Goal: Obtain resource: Obtain resource

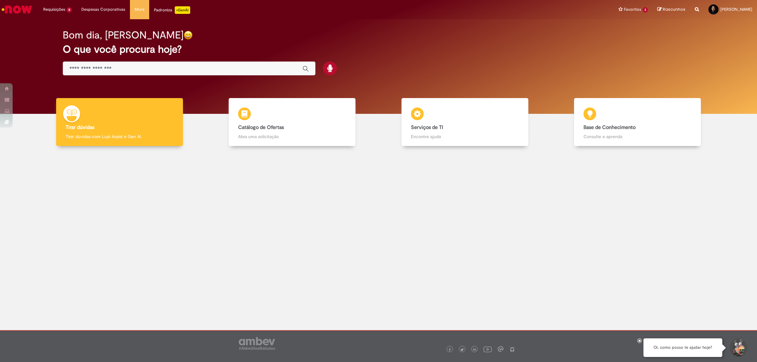
click at [422, 219] on div at bounding box center [378, 212] width 747 height 123
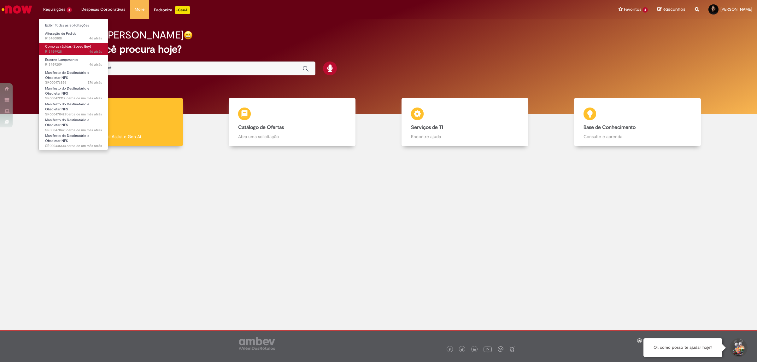
click at [53, 49] on span "4d atrás 4 dias atrás R13459928" at bounding box center [73, 51] width 57 height 5
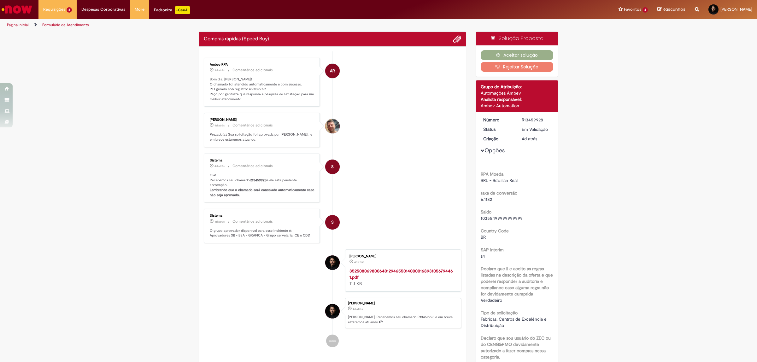
click at [258, 90] on p "Bom dia, [PERSON_NAME]! O chamado foi atendido automaticamente e com sucesso. P…" at bounding box center [262, 89] width 105 height 25
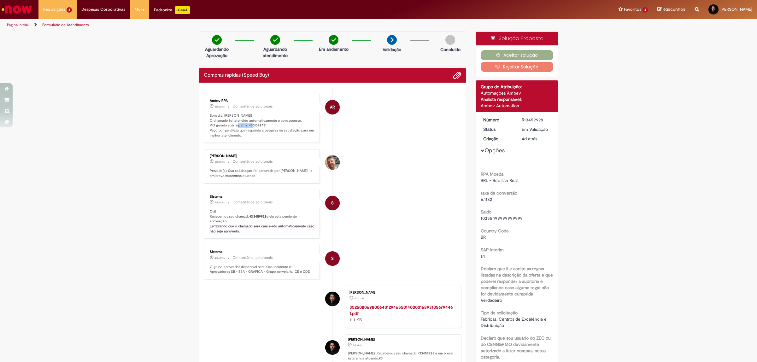
copy p "4501392781"
click at [396, 143] on li "AR Ambev RPA 3d atrás 3 dias atrás Comentários adicionais Bom dia, [PERSON_NAME…" at bounding box center [332, 118] width 257 height 49
click at [512, 56] on button "Aceitar solução" at bounding box center [516, 55] width 73 height 10
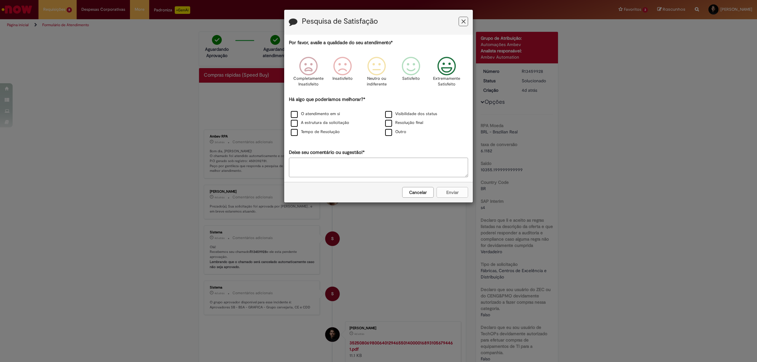
click at [445, 67] on icon "Feedback" at bounding box center [447, 66] width 24 height 19
click at [293, 114] on label "O atendimento em si" at bounding box center [315, 114] width 49 height 6
click at [456, 189] on button "Enviar" at bounding box center [452, 192] width 32 height 11
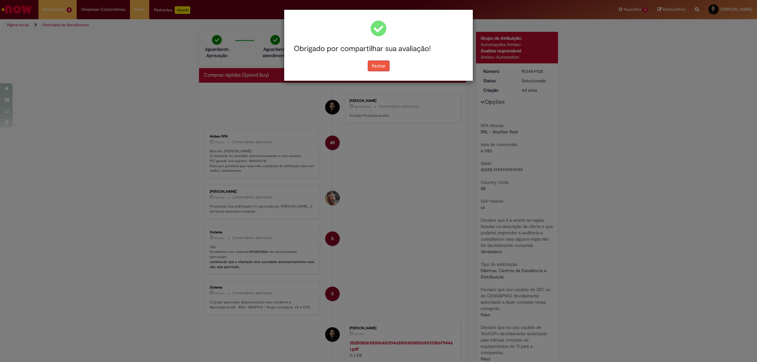
click at [379, 65] on button "Fechar" at bounding box center [379, 66] width 22 height 11
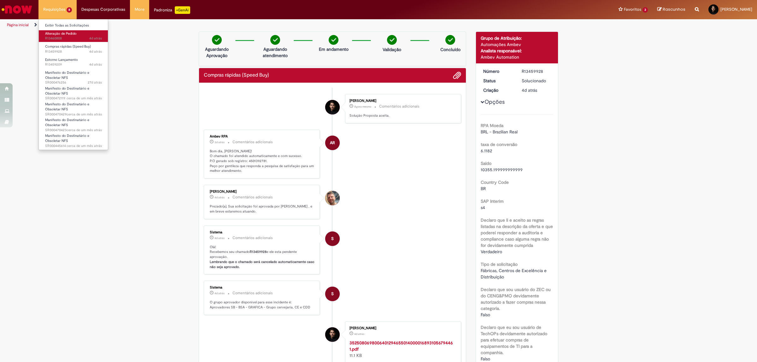
click at [63, 36] on span "Alteração de Pedido" at bounding box center [61, 33] width 32 height 5
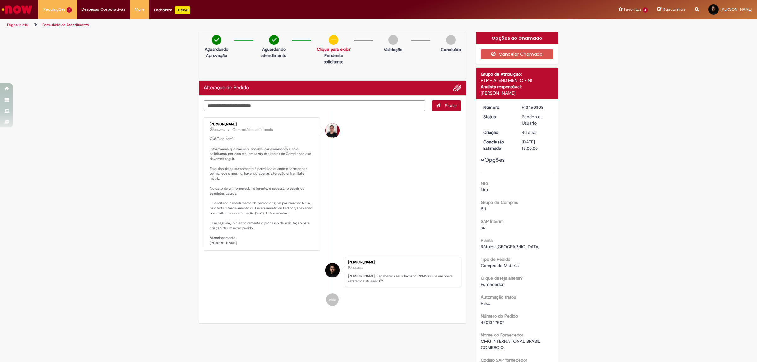
click at [406, 199] on li "[PERSON_NAME] 3d atrás 3 dias atrás Comentários adicionais Olá! Tudo bem? Infor…" at bounding box center [332, 183] width 257 height 133
drag, startPoint x: 447, startPoint y: 180, endPoint x: 443, endPoint y: 180, distance: 3.8
click at [444, 180] on li "[PERSON_NAME] 3d atrás 3 dias atrás Comentários adicionais Olá! Tudo bem? Infor…" at bounding box center [332, 183] width 257 height 133
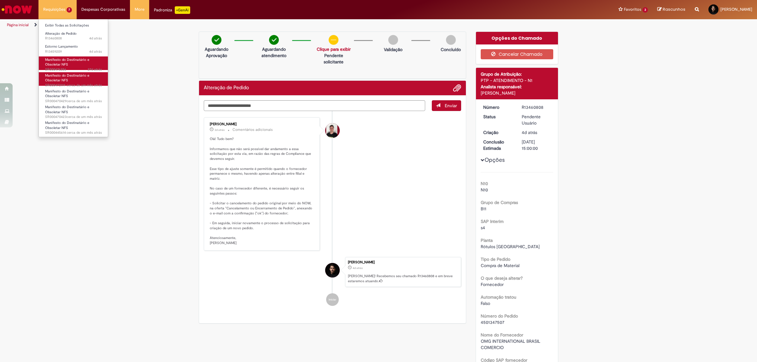
click at [67, 65] on span "Manifesto do Destinatário e Obsoletar NFS" at bounding box center [67, 62] width 44 height 10
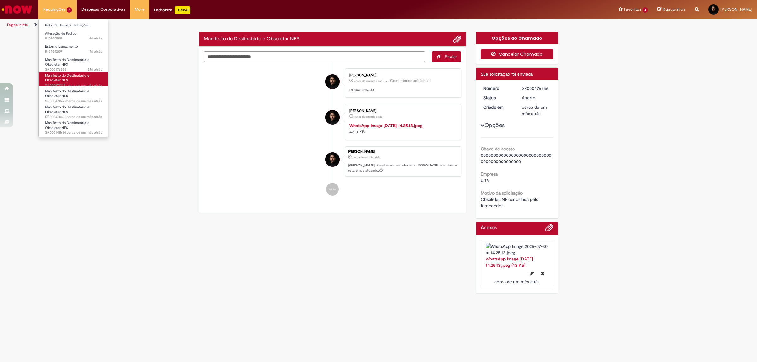
click at [526, 55] on button "Cancelar Chamado" at bounding box center [516, 54] width 73 height 10
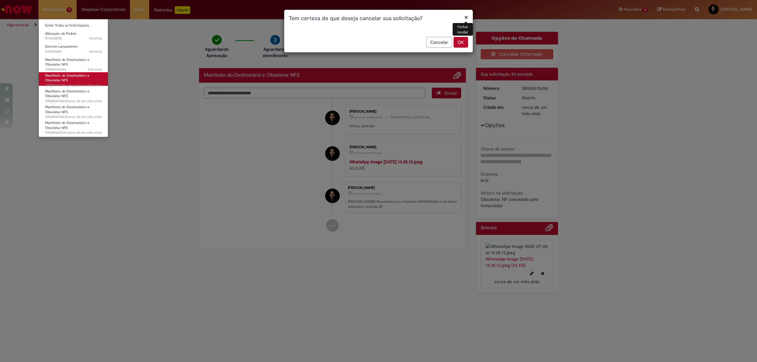
click at [459, 40] on button "OK" at bounding box center [460, 42] width 15 height 11
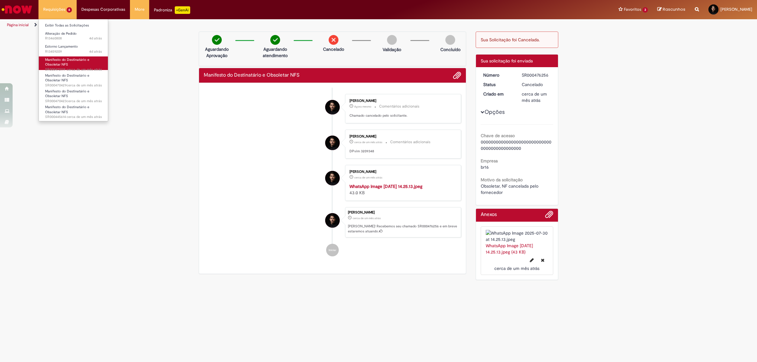
click at [67, 59] on span "Manifesto do Destinatário e Obsoletar NFS" at bounding box center [67, 62] width 44 height 10
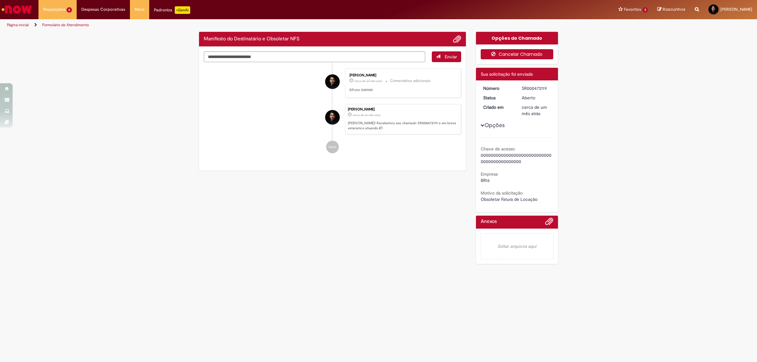
click at [516, 54] on button "Cancelar Chamado" at bounding box center [516, 54] width 73 height 10
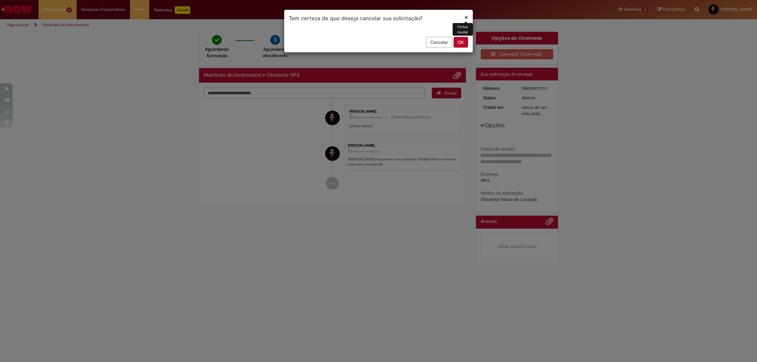
click at [460, 46] on button "OK" at bounding box center [460, 42] width 15 height 11
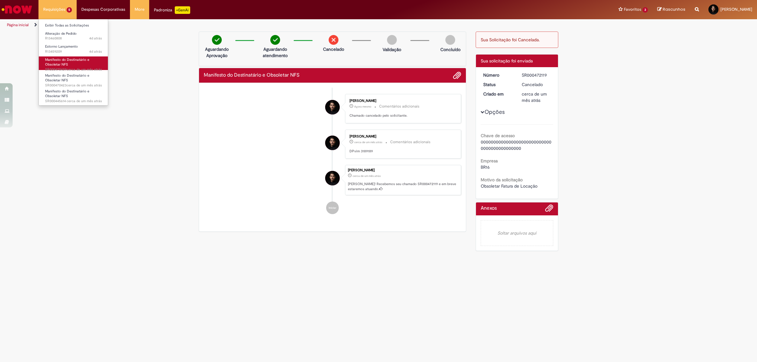
click at [57, 62] on span "Manifesto do Destinatário e Obsoletar NFS" at bounding box center [67, 62] width 44 height 10
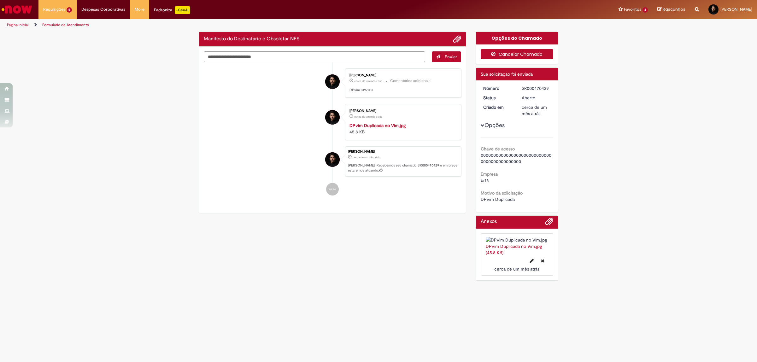
click at [511, 55] on button "Cancelar Chamado" at bounding box center [516, 54] width 73 height 10
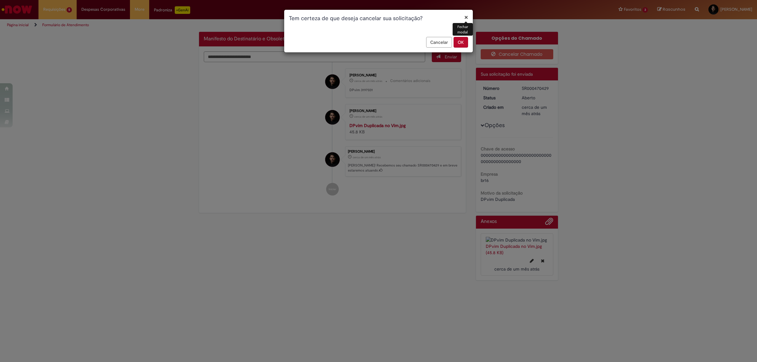
click at [464, 41] on button "OK" at bounding box center [460, 42] width 15 height 11
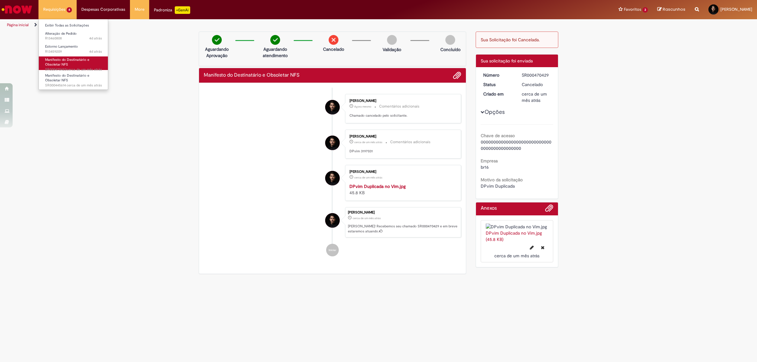
click at [62, 59] on span "Manifesto do Destinatário e Obsoletar NFS" at bounding box center [67, 62] width 44 height 10
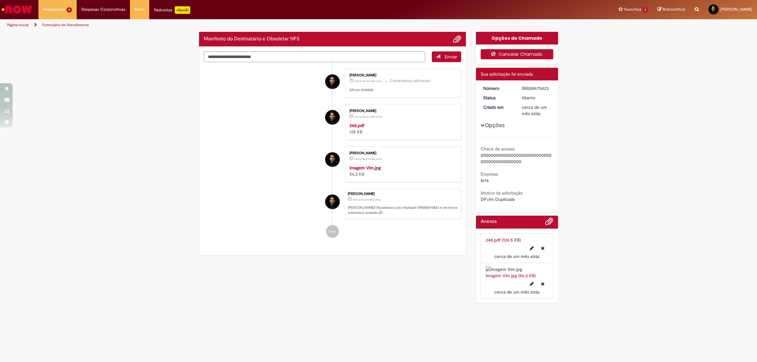
click at [515, 51] on button "Cancelar Chamado" at bounding box center [516, 54] width 73 height 10
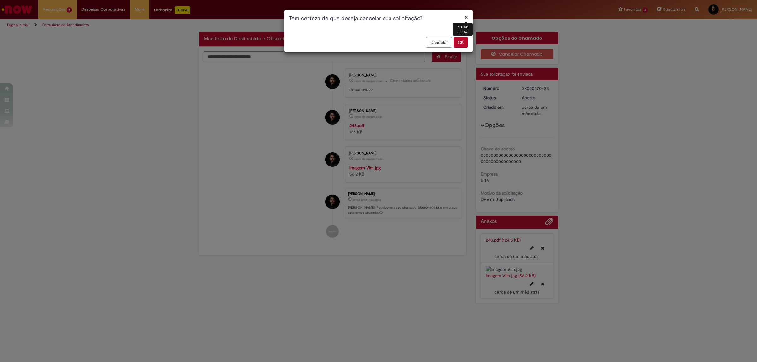
click at [461, 40] on button "OK" at bounding box center [460, 42] width 15 height 11
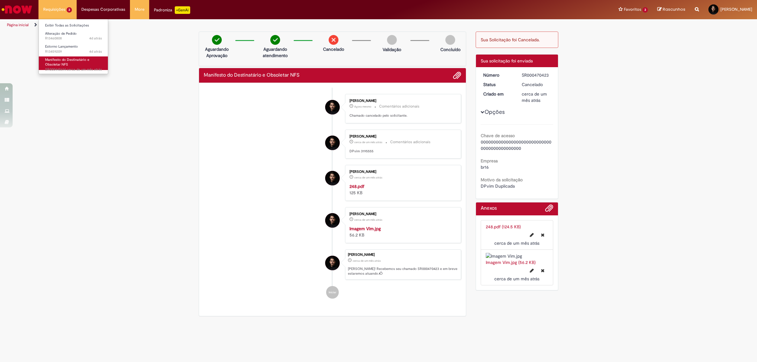
click at [59, 64] on span "Manifesto do Destinatário e Obsoletar NFS" at bounding box center [67, 62] width 44 height 10
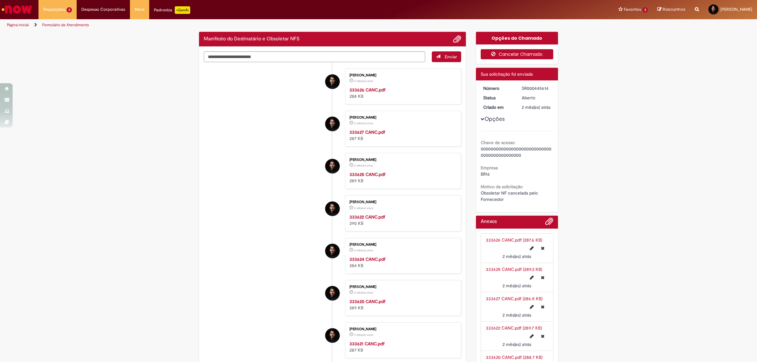
click at [534, 55] on button "Cancelar Chamado" at bounding box center [516, 54] width 73 height 10
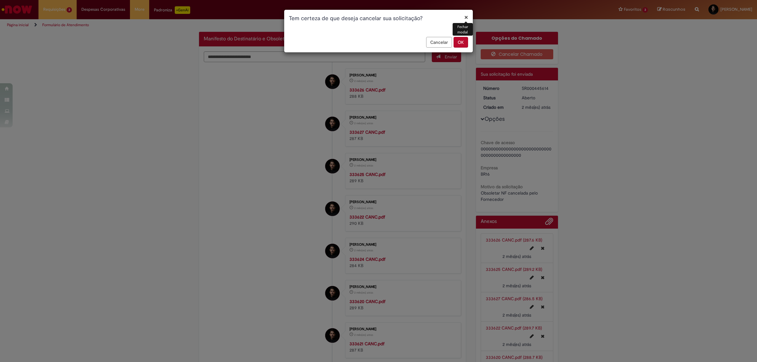
click at [460, 45] on button "OK" at bounding box center [460, 42] width 15 height 11
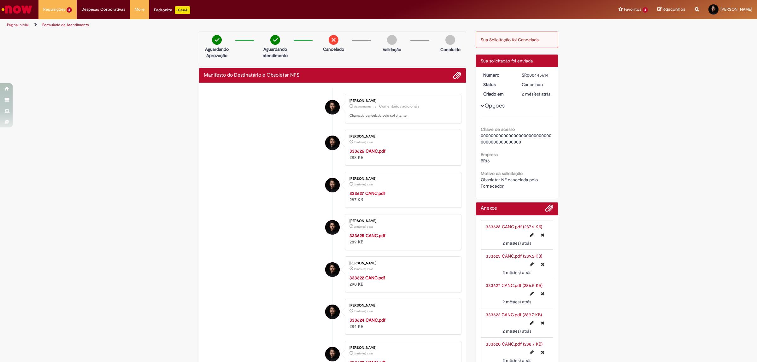
drag, startPoint x: 109, startPoint y: 108, endPoint x: 118, endPoint y: 81, distance: 28.0
click at [109, 108] on div "Verificar Código de Barras Aguardando Aprovação Aguardando atendimento Cancelad…" at bounding box center [378, 325] width 757 height 586
click at [54, 49] on span "4d atrás 4 dias atrás R13459209" at bounding box center [73, 51] width 57 height 5
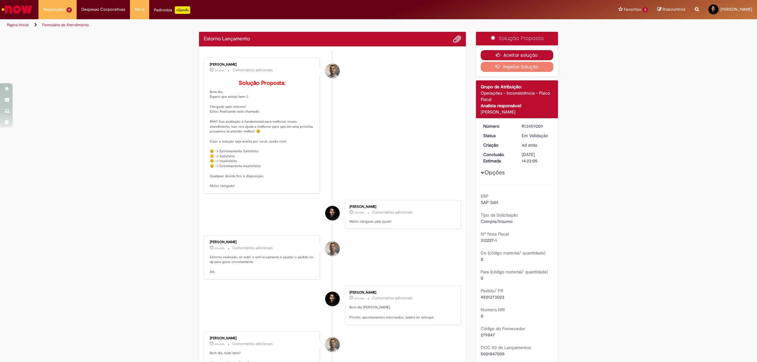
click at [523, 52] on button "Aceitar solução" at bounding box center [516, 55] width 73 height 10
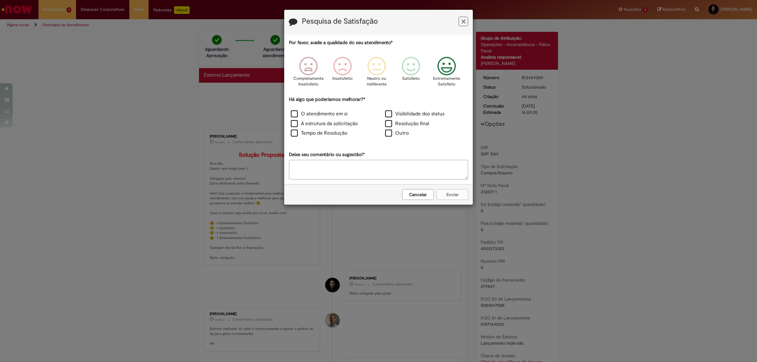
click at [440, 64] on icon "Feedback" at bounding box center [447, 66] width 24 height 19
drag, startPoint x: 290, startPoint y: 114, endPoint x: 292, endPoint y: 117, distance: 3.7
click at [291, 114] on label "O atendimento em si" at bounding box center [319, 113] width 57 height 7
click at [296, 126] on label "A estrutura da solicitação" at bounding box center [324, 123] width 67 height 7
drag, startPoint x: 295, startPoint y: 132, endPoint x: 388, endPoint y: 156, distance: 95.7
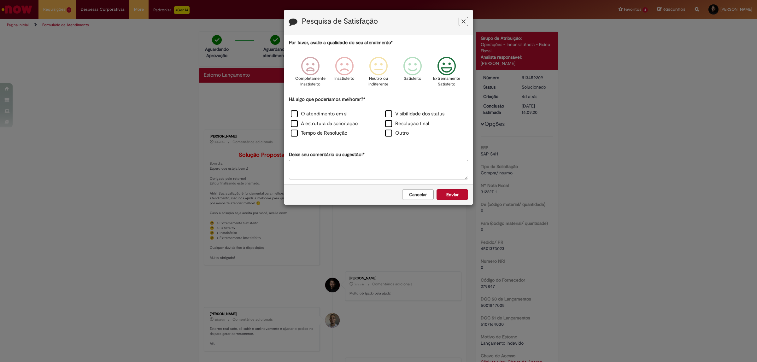
click at [294, 131] on label "Tempo de Resolução" at bounding box center [319, 133] width 56 height 7
click at [392, 122] on label "Resolução final" at bounding box center [407, 123] width 44 height 7
click at [387, 113] on label "Visibilidade dos status" at bounding box center [414, 113] width 59 height 7
click at [356, 154] on label "Deixe seu comentário ou sugestão!*" at bounding box center [327, 154] width 76 height 7
click at [356, 160] on textarea "Deixe seu comentário ou sugestão!*" at bounding box center [378, 170] width 179 height 20
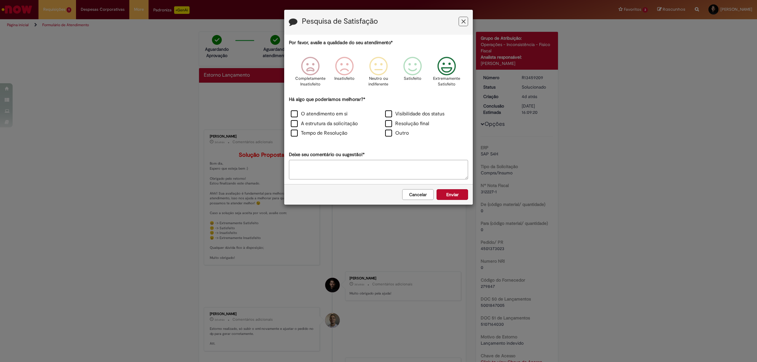
drag, startPoint x: 342, startPoint y: 163, endPoint x: 373, endPoint y: 189, distance: 40.3
click at [340, 164] on textarea "Deixe seu comentário ou sugestão!*" at bounding box center [378, 170] width 179 height 20
type textarea "*"
type textarea "*********"
click at [454, 197] on button "Enviar" at bounding box center [452, 194] width 32 height 11
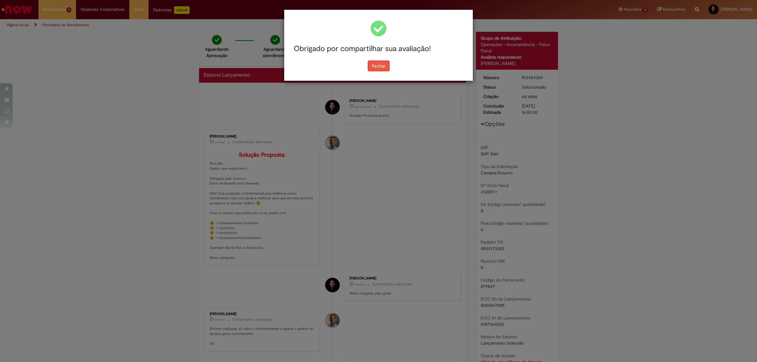
click at [375, 65] on button "Fechar" at bounding box center [379, 66] width 22 height 11
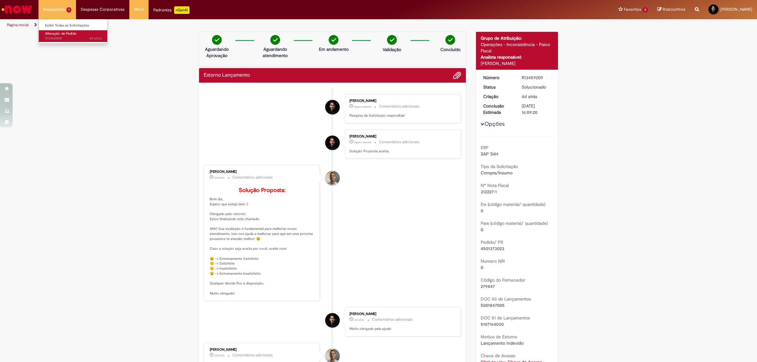
click at [61, 36] on span "4d atrás 4 dias atrás R13460808" at bounding box center [73, 38] width 57 height 5
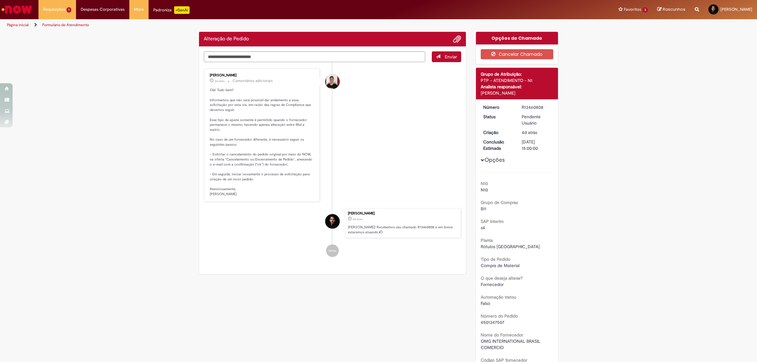
click at [384, 99] on li "[PERSON_NAME] 3d atrás 3 dias atrás Comentários adicionais Olá! Tudo bem? Infor…" at bounding box center [332, 134] width 257 height 133
click at [18, 11] on img "Ir para a Homepage" at bounding box center [17, 9] width 32 height 13
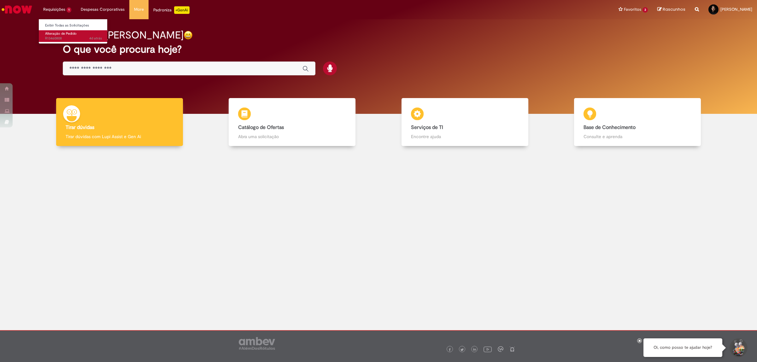
click at [54, 32] on span "Alteração de Pedido" at bounding box center [61, 33] width 32 height 5
click at [56, 33] on span "Alteração de Pedido" at bounding box center [61, 33] width 32 height 5
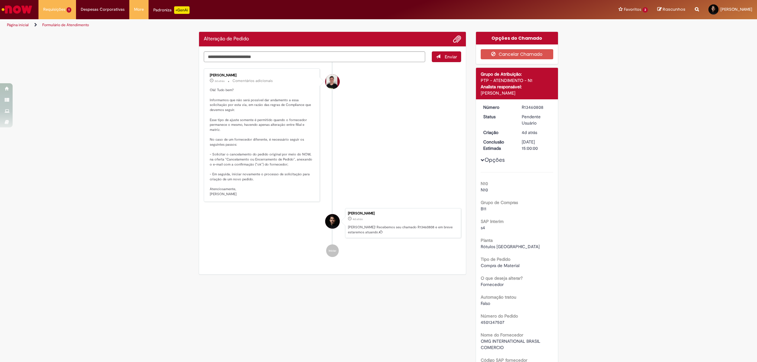
drag, startPoint x: 373, startPoint y: 133, endPoint x: 150, endPoint y: 78, distance: 229.7
click at [373, 133] on li "[PERSON_NAME] 3d atrás 3 dias atrás Comentários adicionais Olá! Tudo bem? Infor…" at bounding box center [332, 134] width 257 height 133
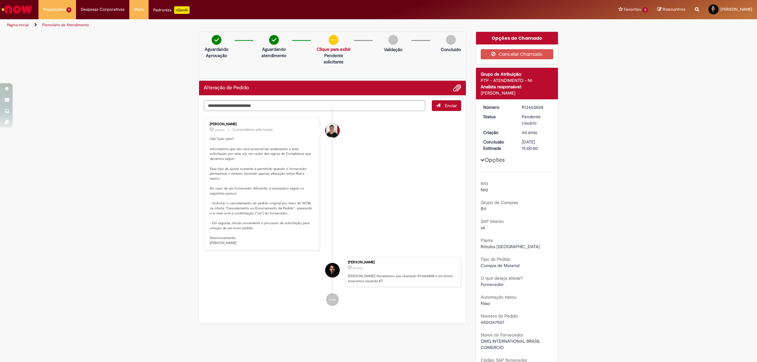
click at [353, 192] on li "[PERSON_NAME] 3d atrás 3 dias atrás Comentários adicionais Olá! Tudo bem? Infor…" at bounding box center [332, 183] width 257 height 133
click at [20, 12] on img "Ir para a Homepage" at bounding box center [17, 9] width 32 height 13
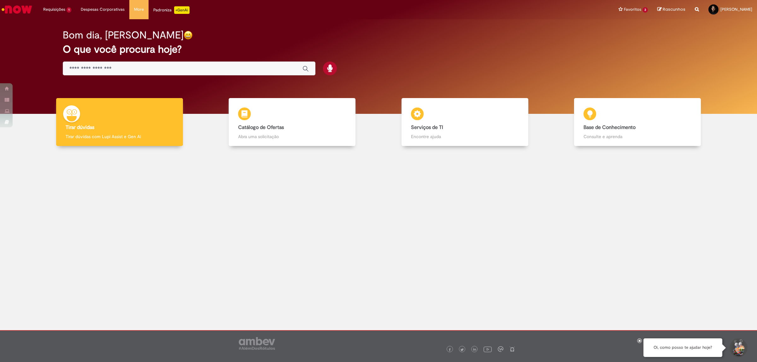
click at [168, 65] on input "Basta digitar aqui" at bounding box center [182, 68] width 227 height 7
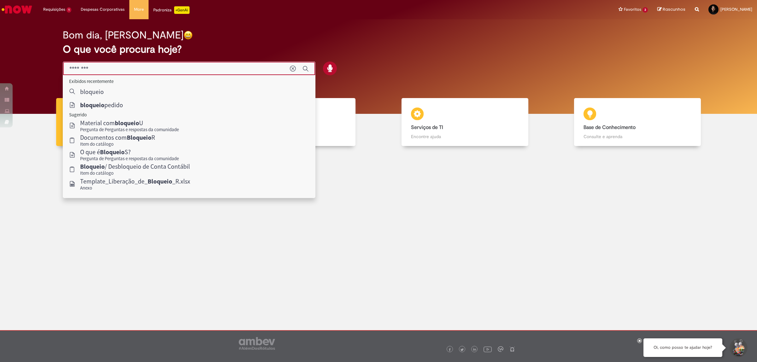
type input "**********"
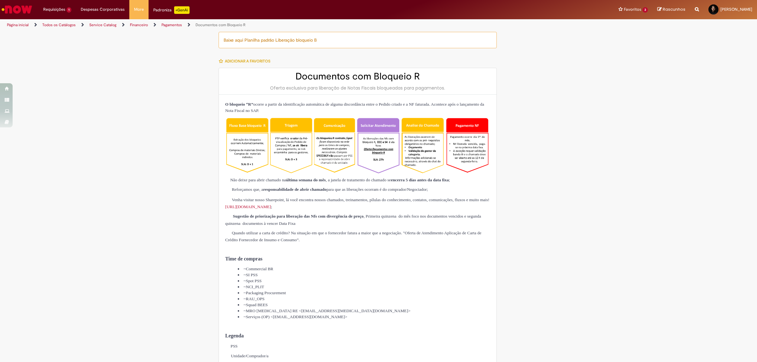
type input "*********"
type input "**********"
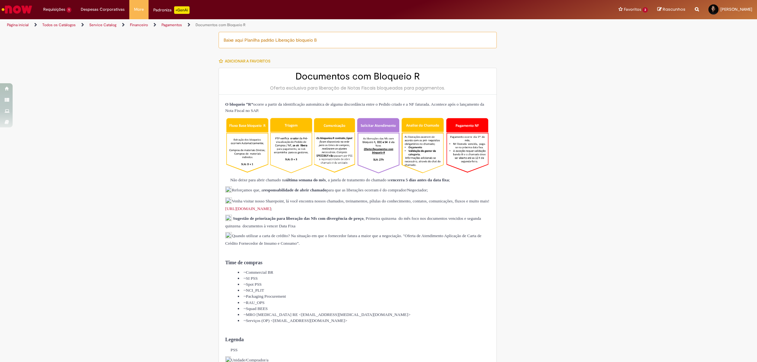
type input "**********"
type input "******"
type input "**********"
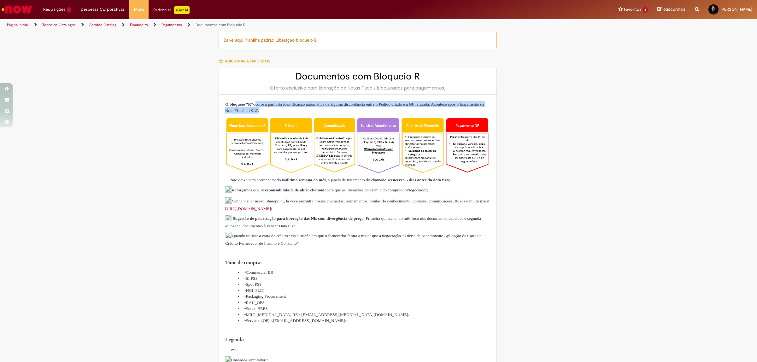
drag, startPoint x: 259, startPoint y: 105, endPoint x: 329, endPoint y: 109, distance: 70.1
click at [329, 109] on span "O bloqueio “R” ocorre a partir da identificação automática de alguma discordânc…" at bounding box center [354, 107] width 259 height 11
copy span "ocorre a partir da identificação automática de alguma discordância entre o Pedi…"
